Goal: Task Accomplishment & Management: Complete application form

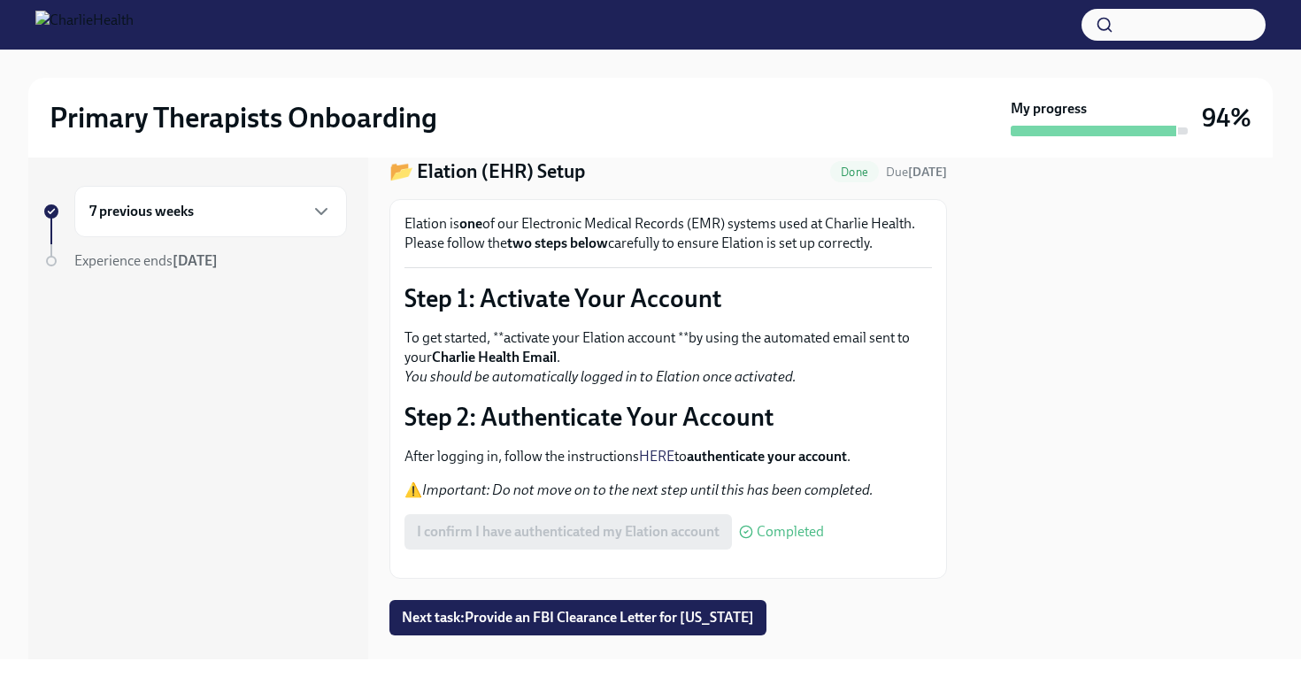
scroll to position [157, 0]
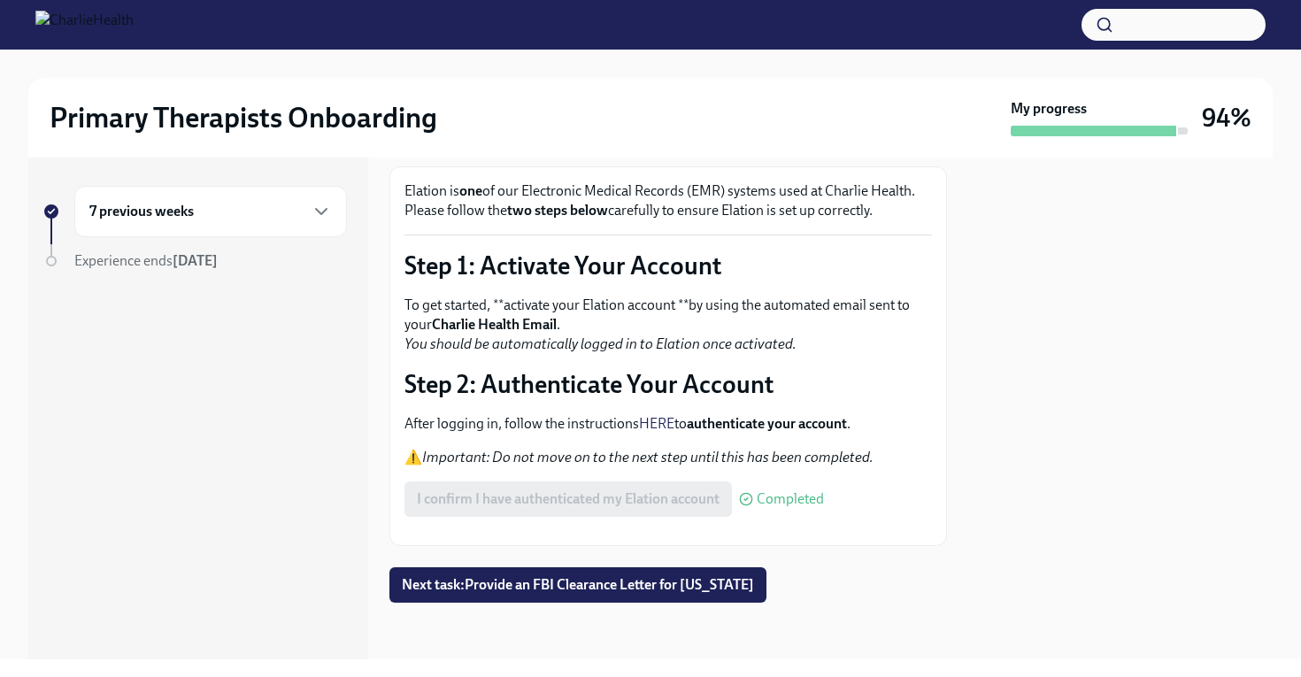
click at [241, 259] on div "Experience ends [DATE]" at bounding box center [210, 260] width 273 height 19
click at [271, 222] on div "7 previous weeks" at bounding box center [210, 211] width 273 height 51
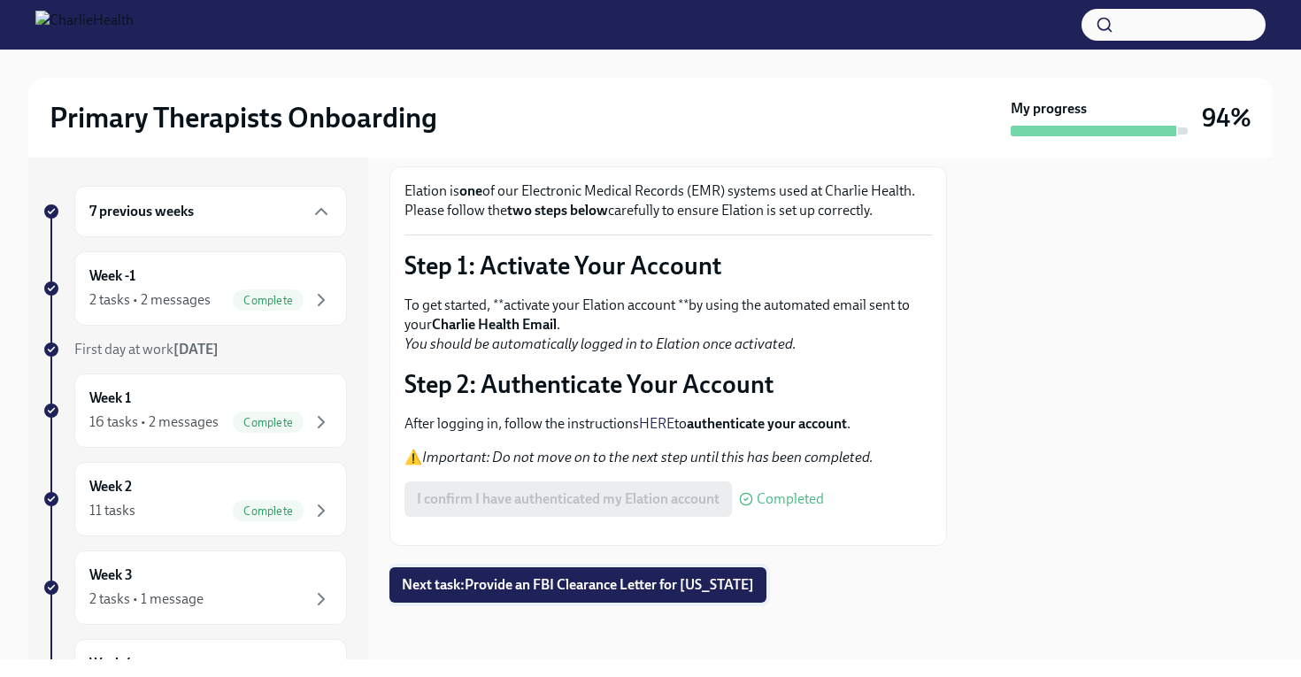
click at [561, 590] on span "Next task : Provide an FBI Clearance Letter for [US_STATE]" at bounding box center [578, 585] width 352 height 18
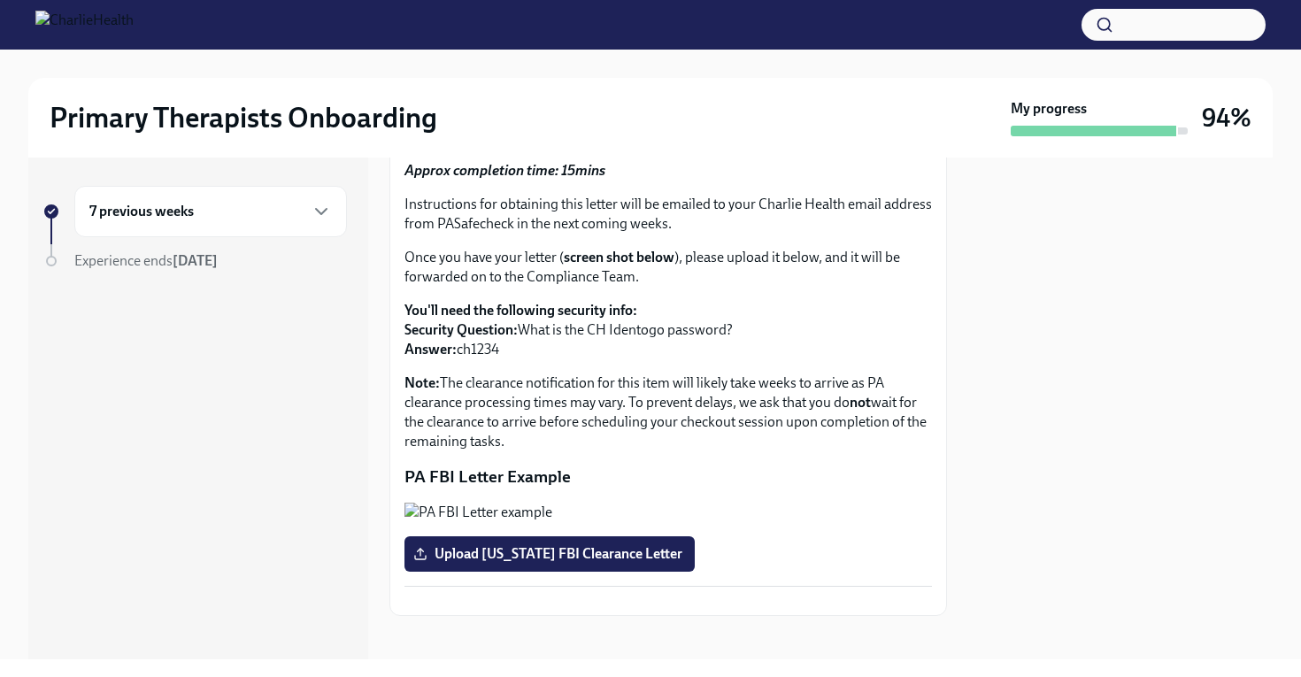
scroll to position [347, 0]
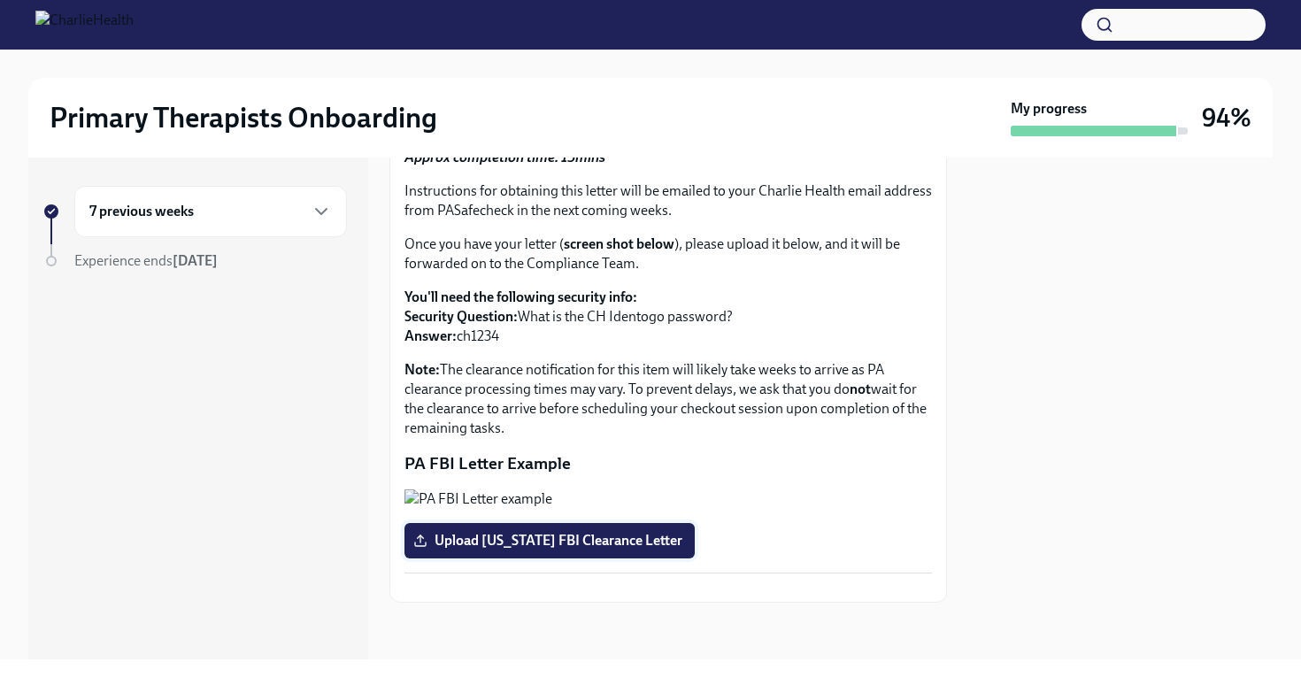
click at [560, 532] on span "Upload [US_STATE] FBI Clearance Letter" at bounding box center [550, 541] width 266 height 18
click at [0, 0] on input "Upload [US_STATE] FBI Clearance Letter" at bounding box center [0, 0] width 0 height 0
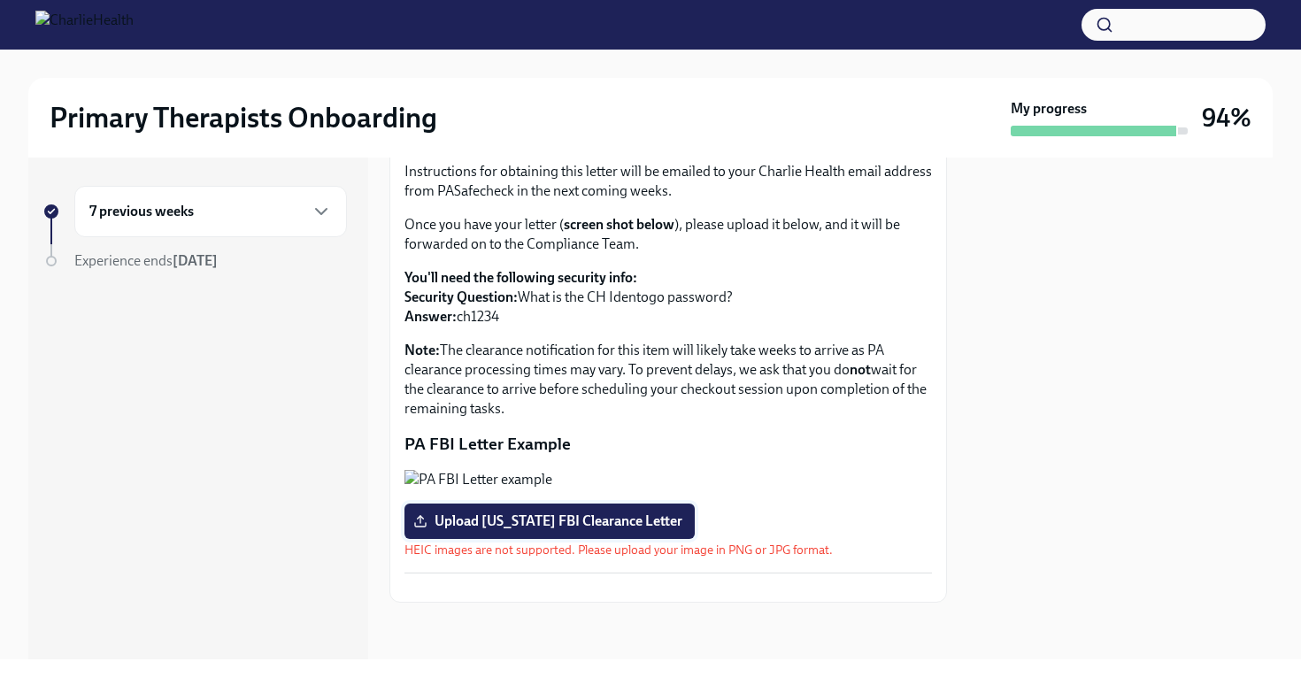
click at [644, 513] on span "Upload [US_STATE] FBI Clearance Letter" at bounding box center [550, 522] width 266 height 18
click at [0, 0] on input "Upload [US_STATE] FBI Clearance Letter" at bounding box center [0, 0] width 0 height 0
click at [636, 588] on button "Zoom image" at bounding box center [669, 588] width 528 height 0
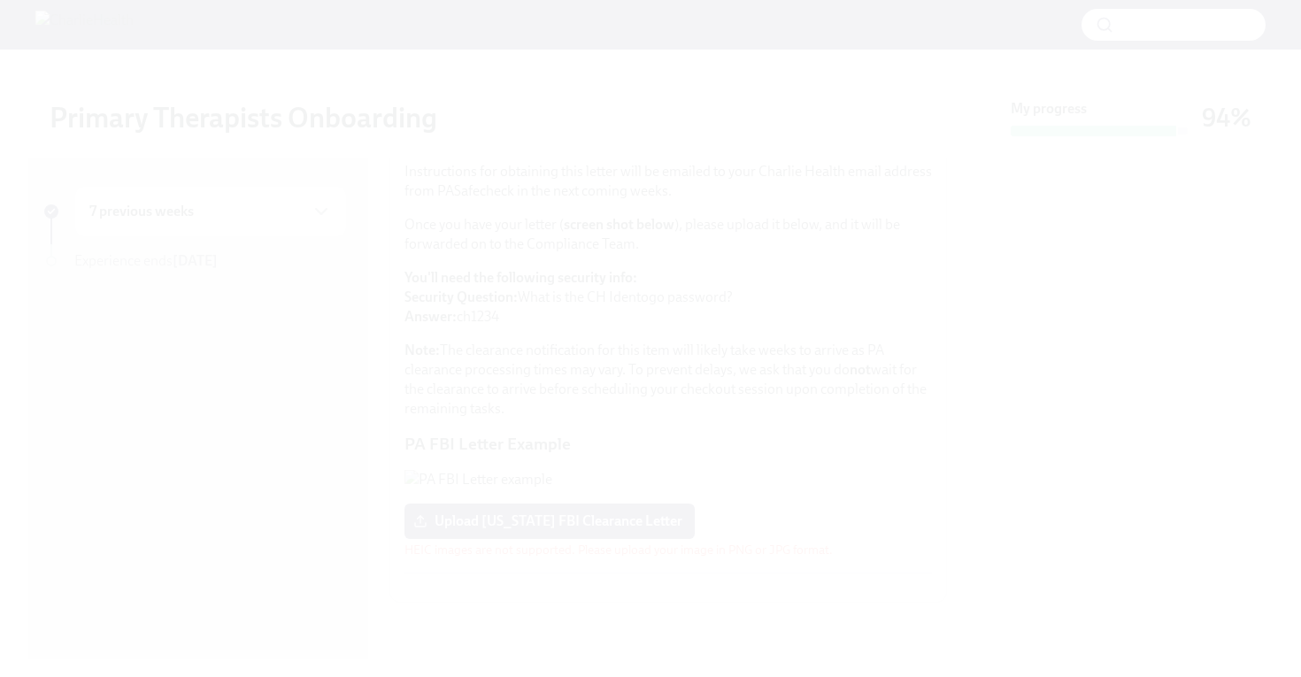
click at [636, 601] on button "Unzoom image" at bounding box center [650, 338] width 1301 height 677
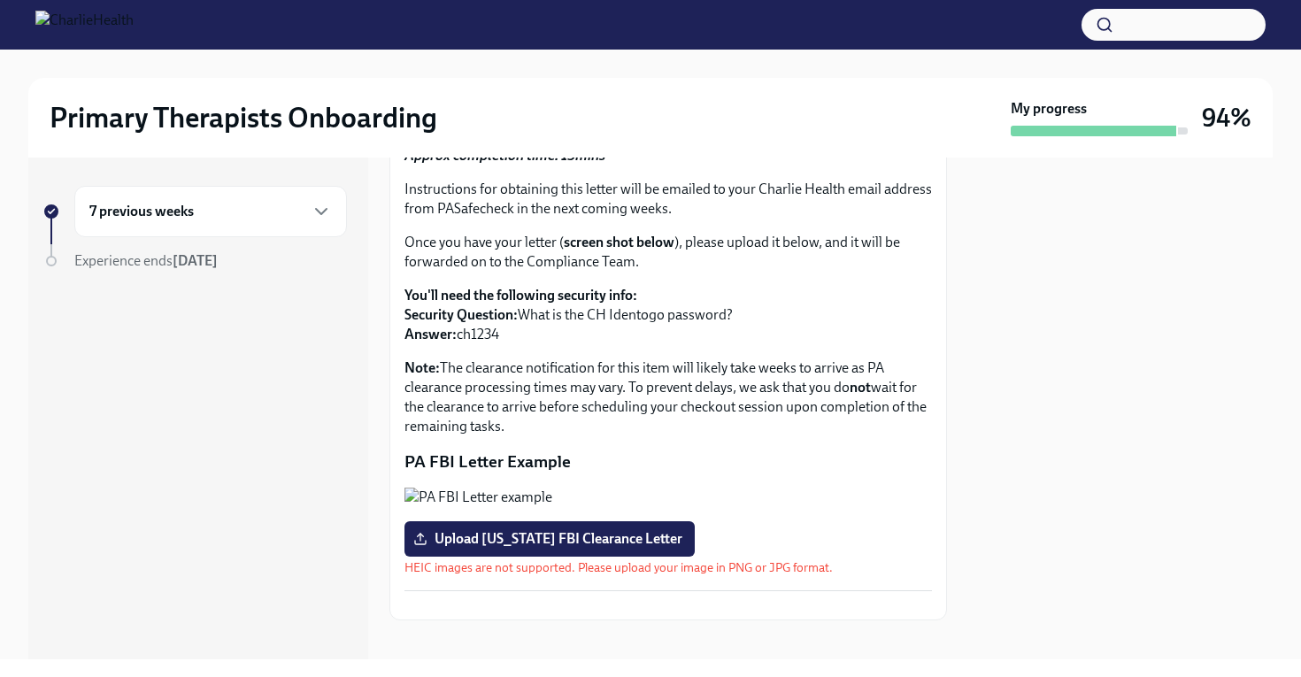
scroll to position [344, 0]
